Goal: Connect with others

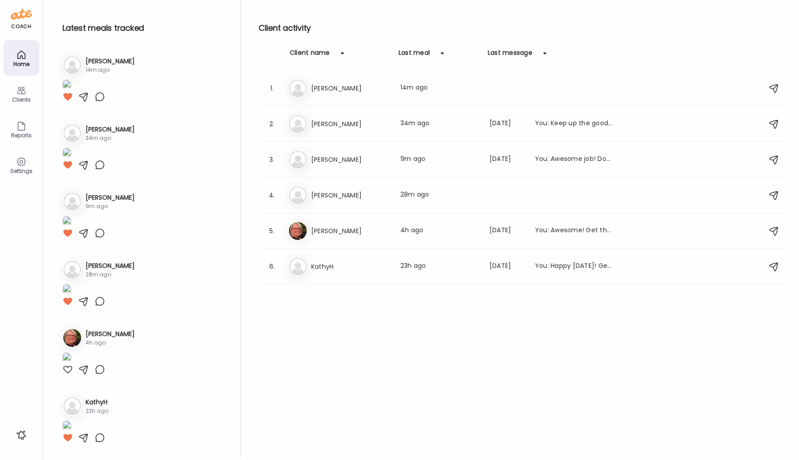
scroll to position [891, 0]
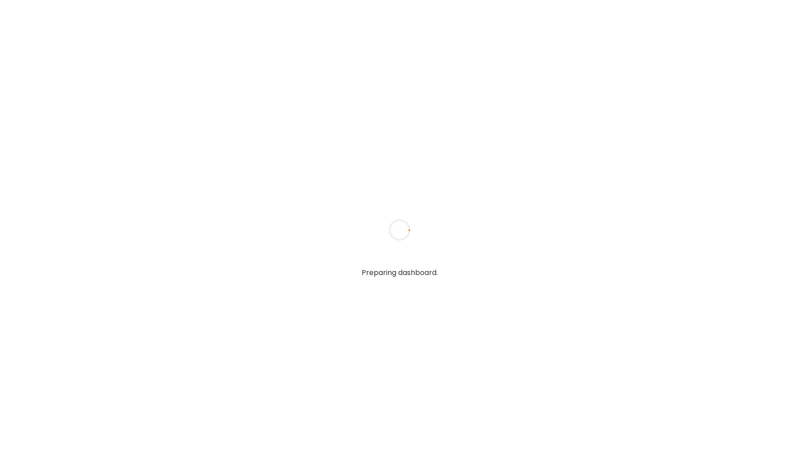
type input "*****"
type input "**********"
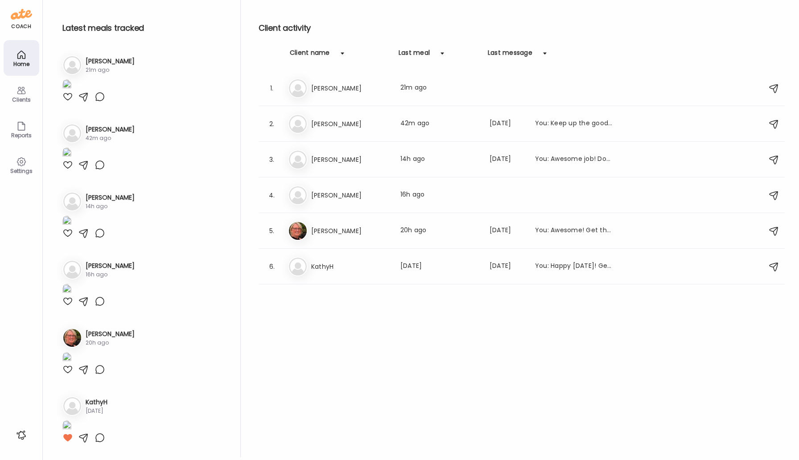
scroll to position [193, 0]
type input "**********"
click at [318, 87] on h3 "[PERSON_NAME]" at bounding box center [350, 88] width 78 height 11
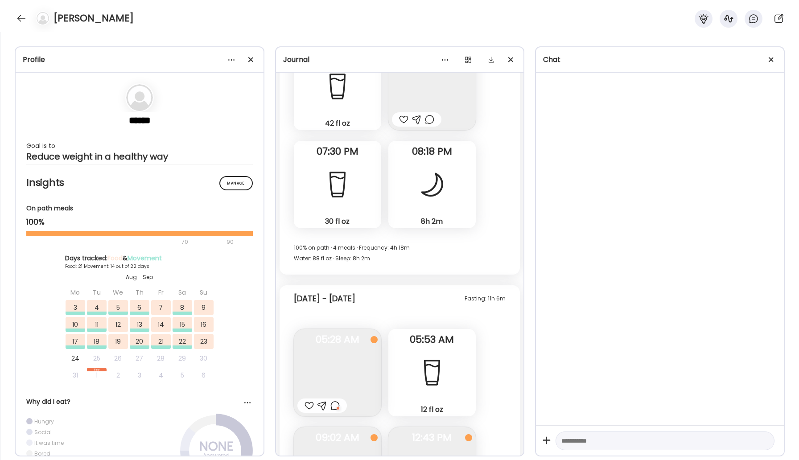
scroll to position [24349, 0]
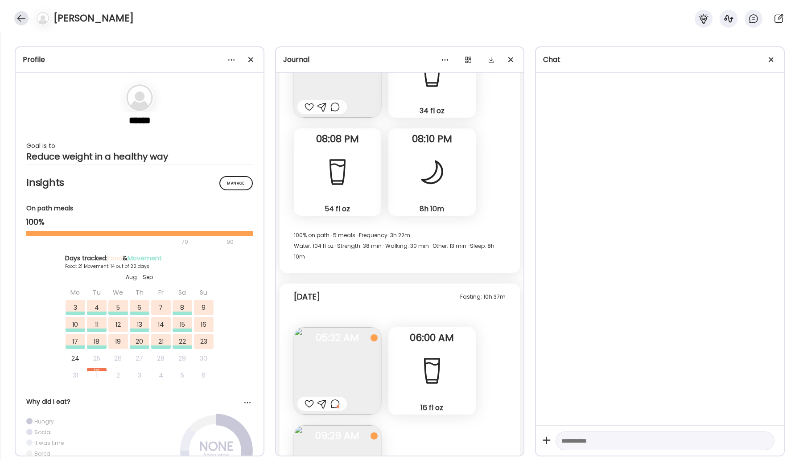
click at [21, 14] on div at bounding box center [21, 18] width 14 height 14
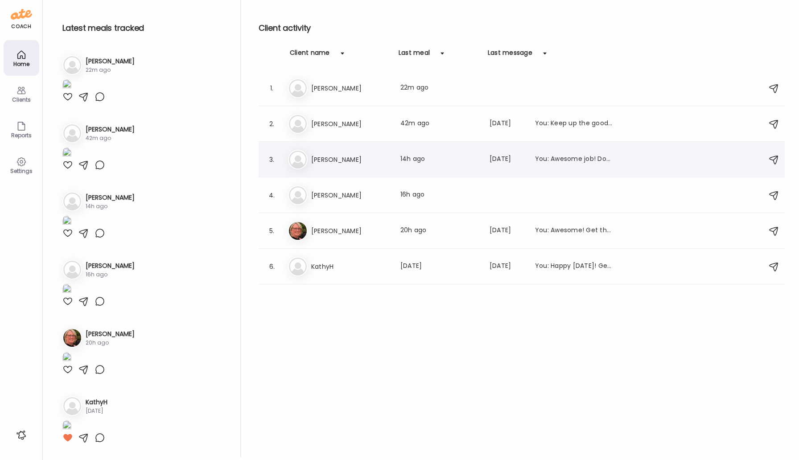
scroll to position [193, 0]
click at [325, 269] on h3 "KathyH" at bounding box center [350, 266] width 78 height 11
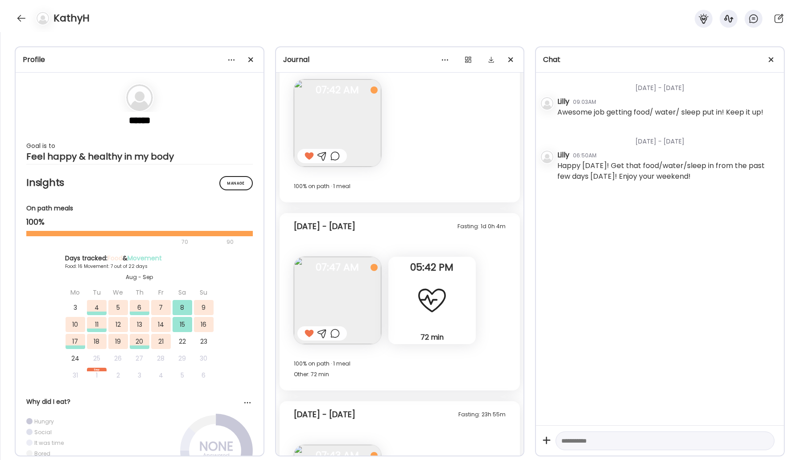
scroll to position [7195, 0]
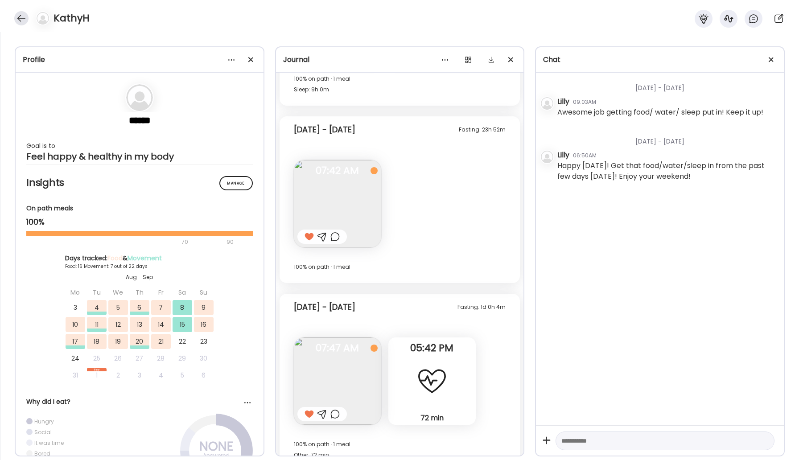
click at [20, 18] on div at bounding box center [21, 18] width 14 height 14
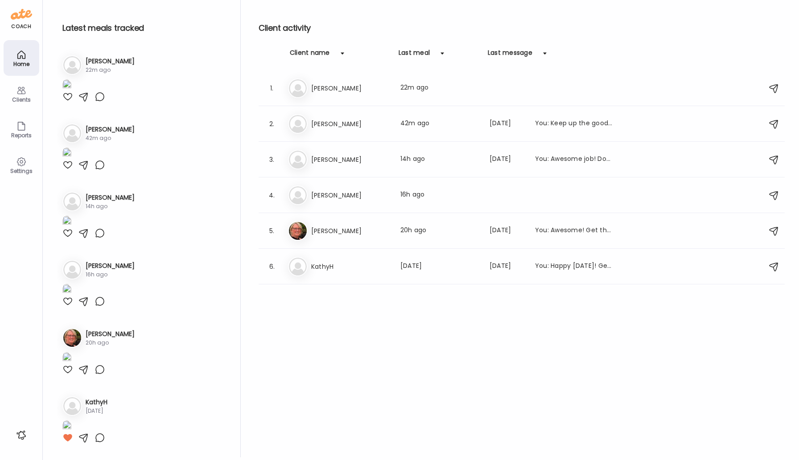
scroll to position [193, 0]
click at [332, 153] on div "Ke Kevin McLogan Last meal: 14h ago Last message: 25d ago You: Awesome job! Don…" at bounding box center [523, 160] width 470 height 20
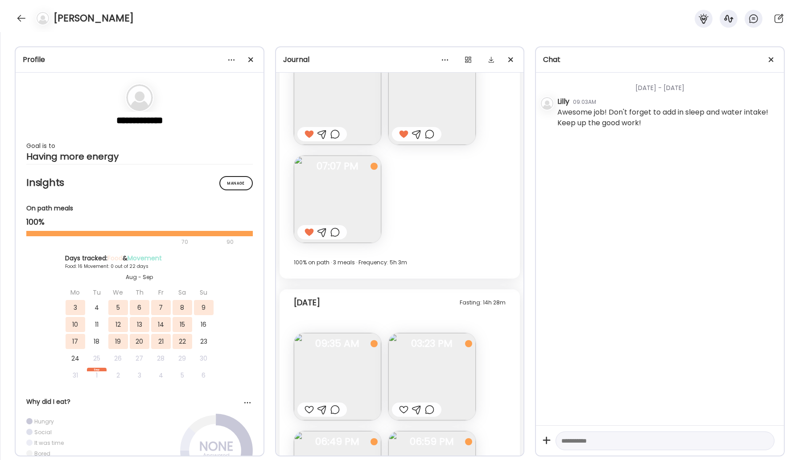
scroll to position [7517, 0]
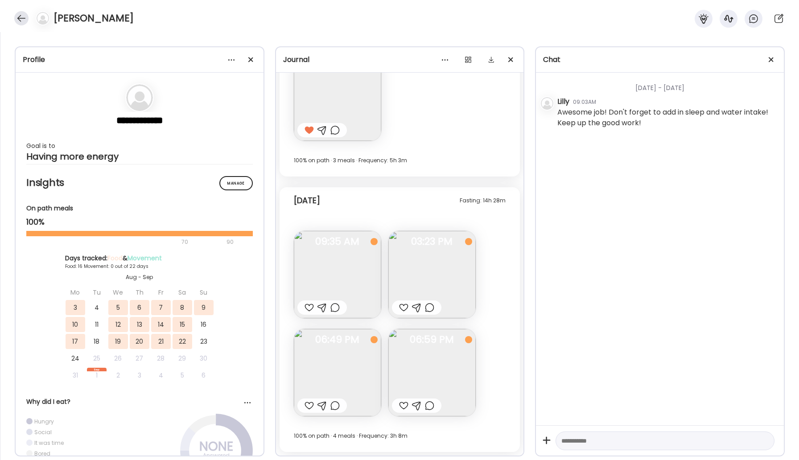
click at [20, 19] on div at bounding box center [21, 18] width 14 height 14
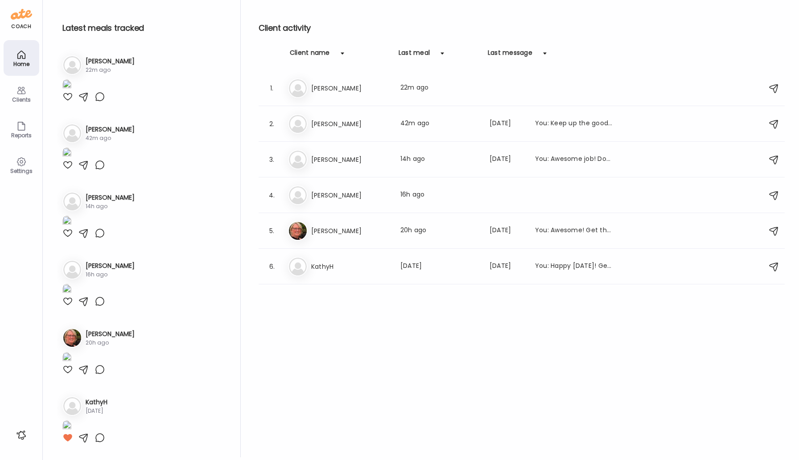
scroll to position [193, 0]
click at [326, 233] on h3 "[PERSON_NAME]" at bounding box center [350, 230] width 78 height 11
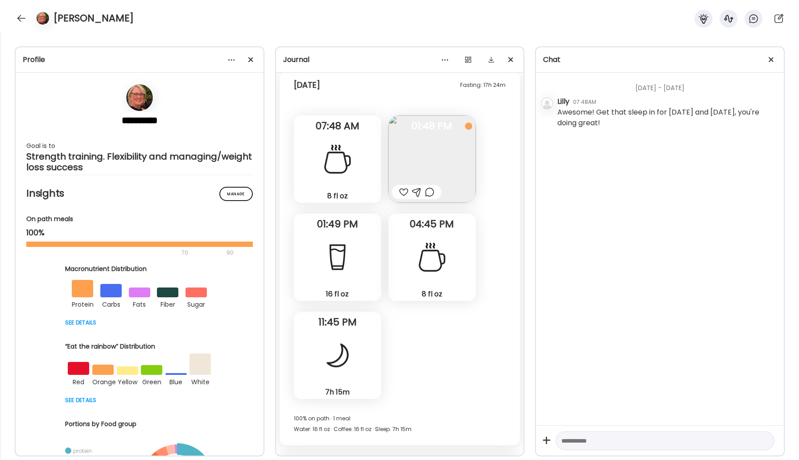
scroll to position [16166, 0]
click at [22, 22] on div at bounding box center [21, 18] width 14 height 14
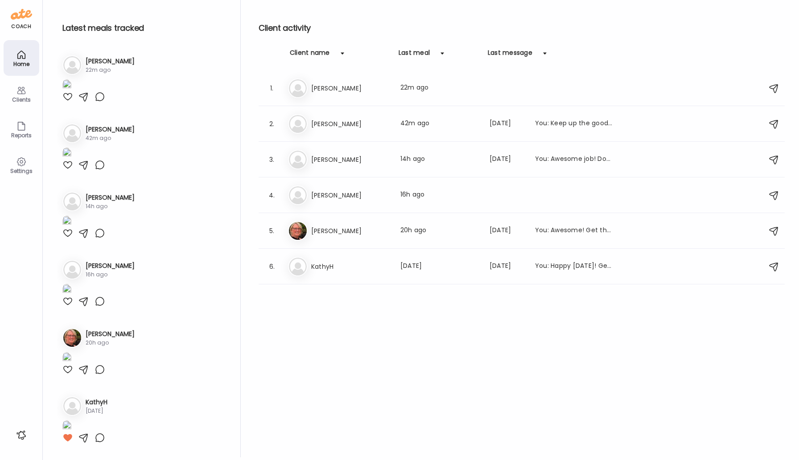
scroll to position [193, 0]
click at [314, 123] on h3 "[PERSON_NAME]" at bounding box center [350, 124] width 78 height 11
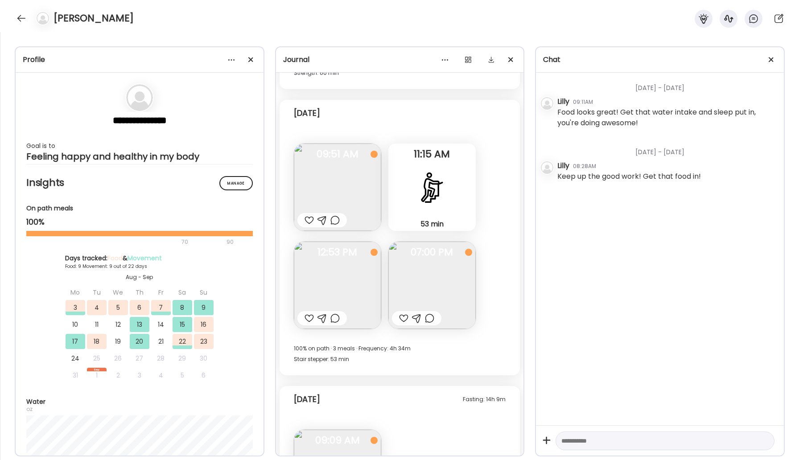
scroll to position [6630, 0]
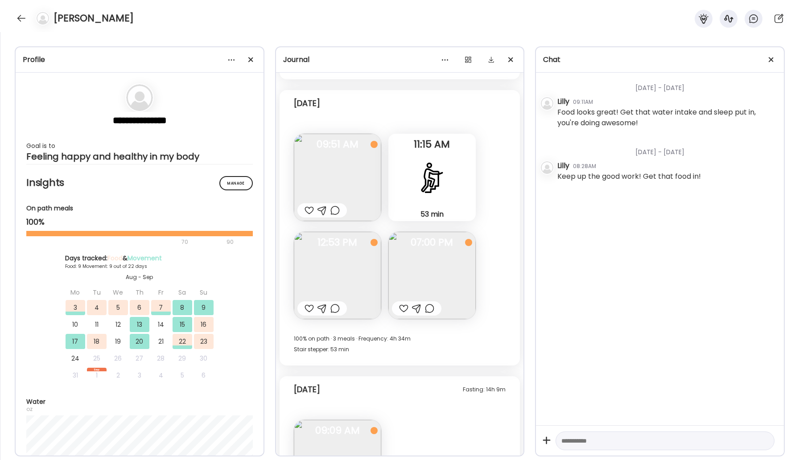
click at [432, 279] on img at bounding box center [431, 275] width 87 height 87
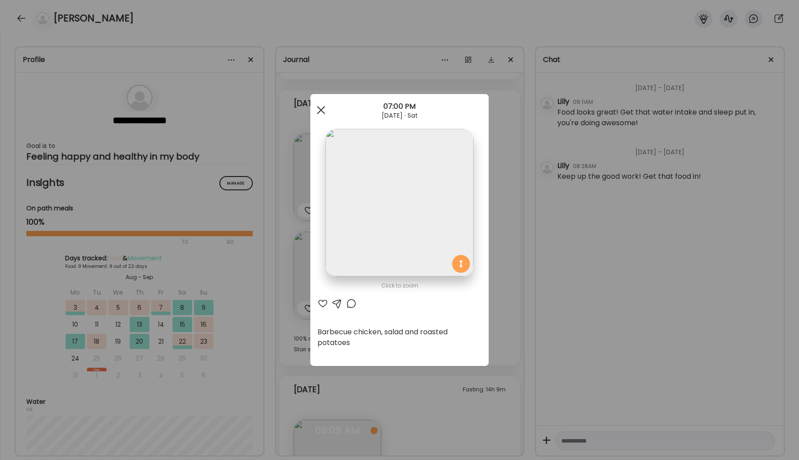
click at [321, 115] on div at bounding box center [321, 110] width 18 height 18
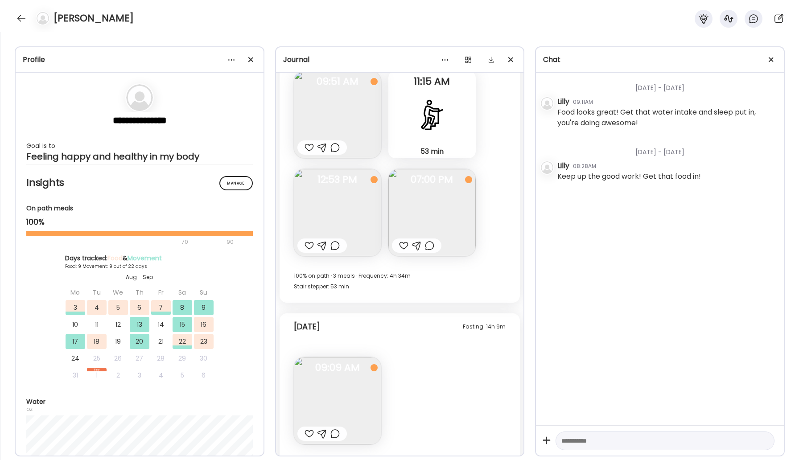
scroll to position [6721, 0]
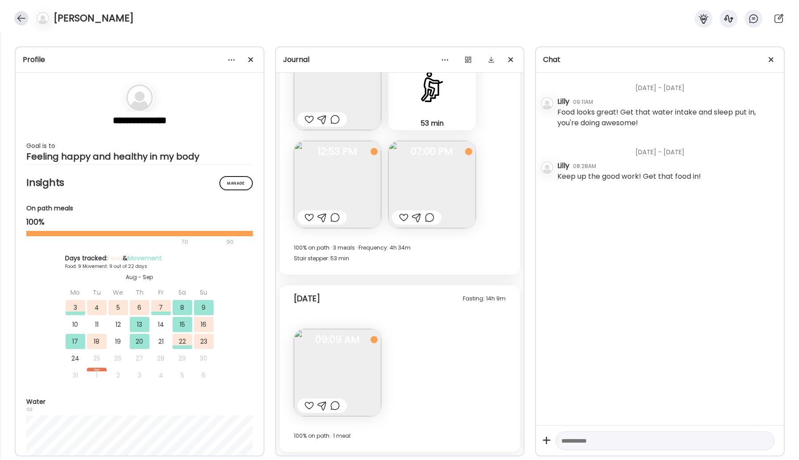
click at [18, 16] on div at bounding box center [21, 18] width 14 height 14
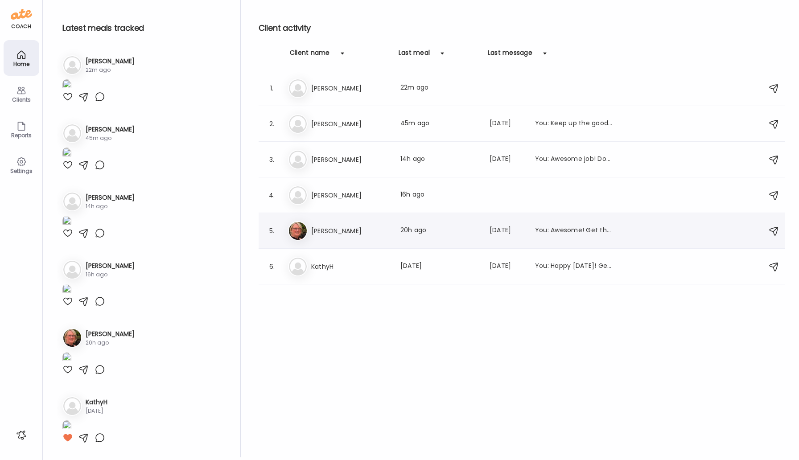
scroll to position [193, 0]
click at [339, 90] on h3 "[PERSON_NAME]" at bounding box center [350, 88] width 78 height 11
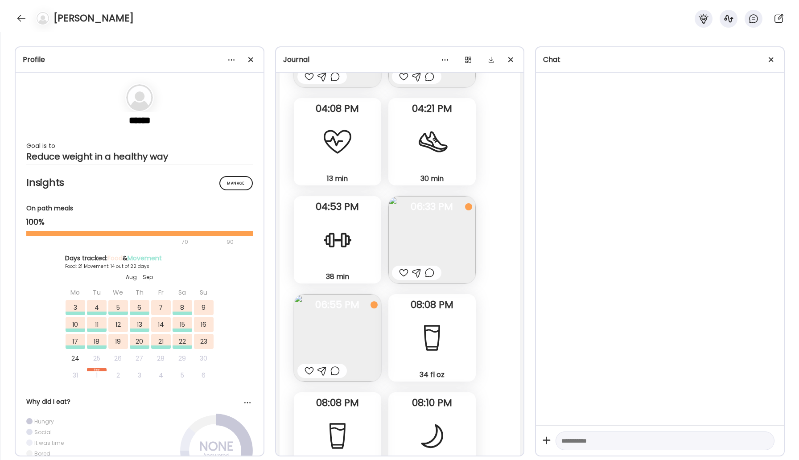
scroll to position [24091, 0]
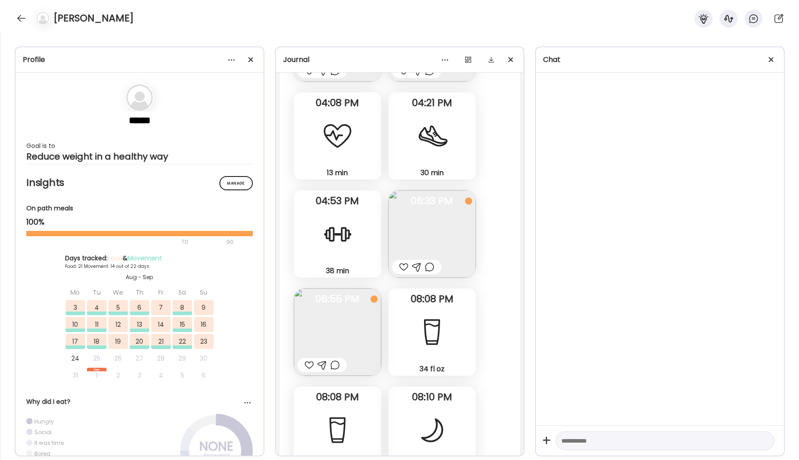
click at [19, 20] on div at bounding box center [21, 18] width 14 height 14
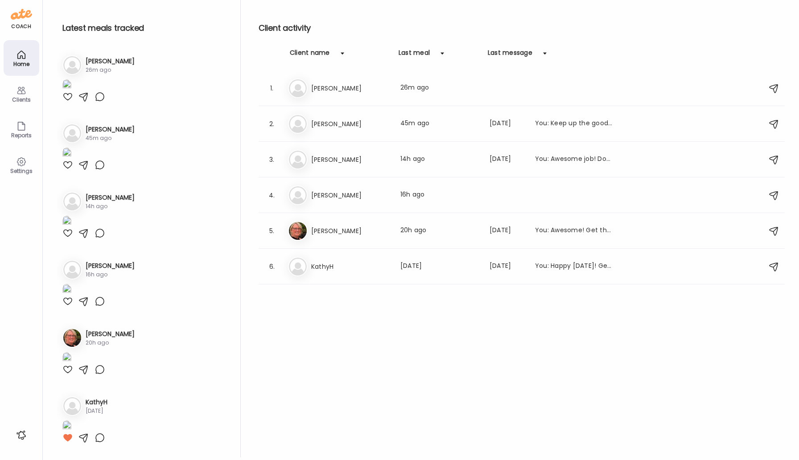
scroll to position [193, 0]
click at [320, 193] on h3 "[PERSON_NAME]" at bounding box center [350, 195] width 78 height 11
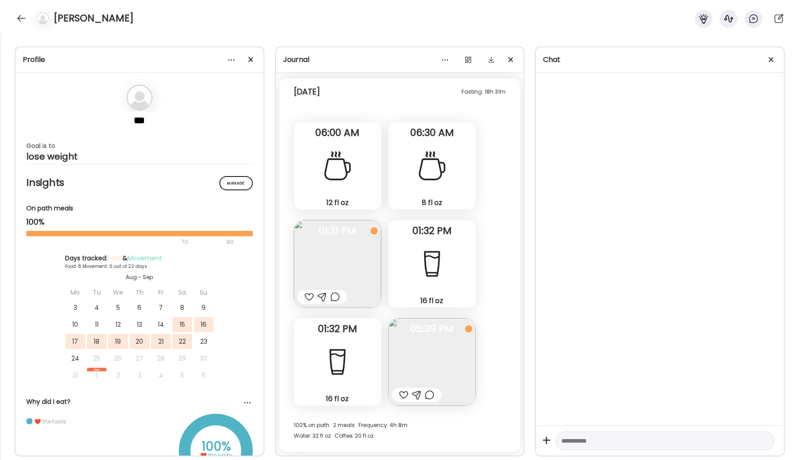
scroll to position [2987, 0]
